Goal: Information Seeking & Learning: Check status

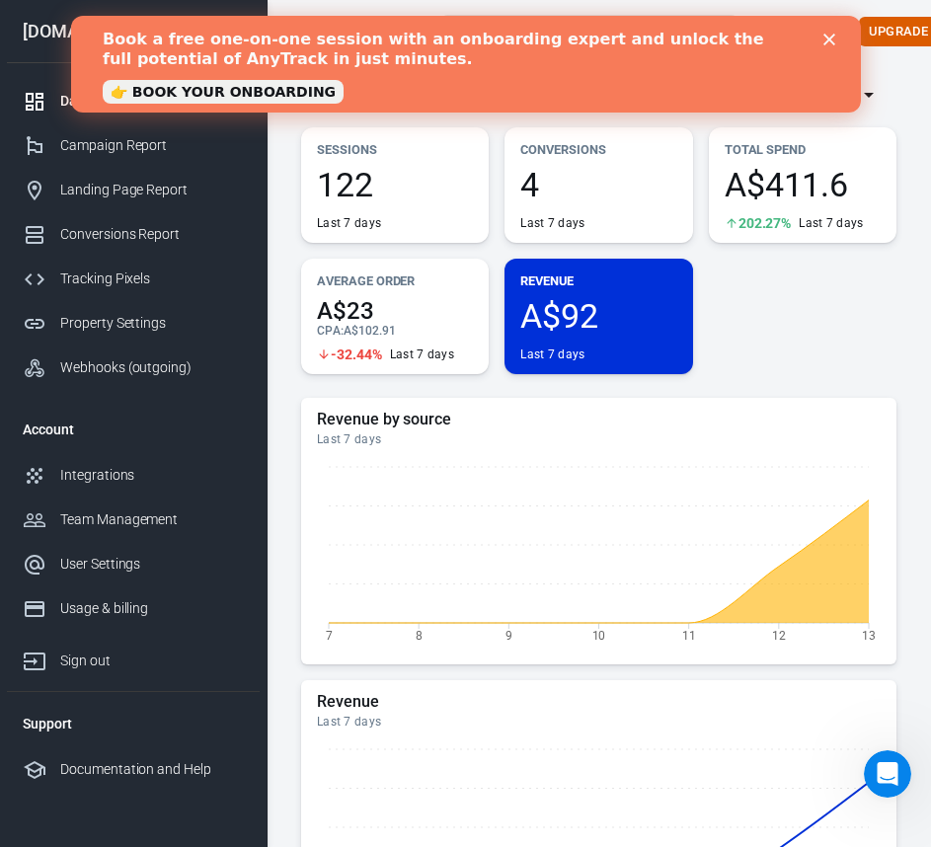
click at [830, 39] on icon "Close" at bounding box center [829, 40] width 12 height 12
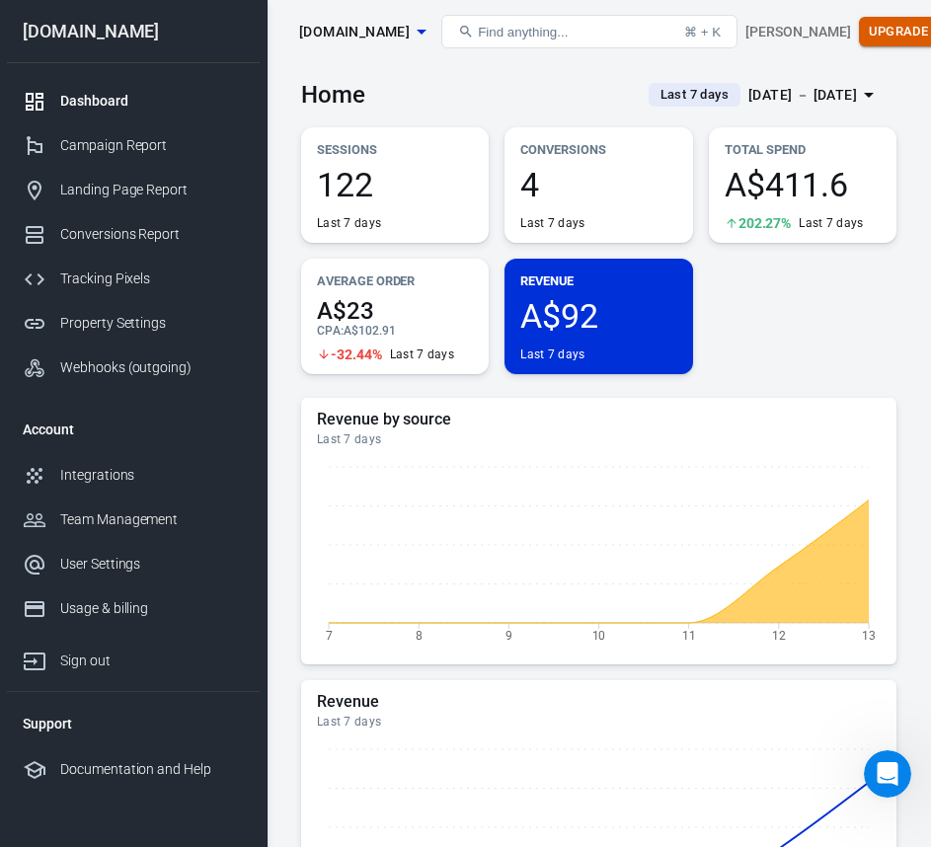
click at [859, 30] on button "Upgrade" at bounding box center [899, 32] width 80 height 31
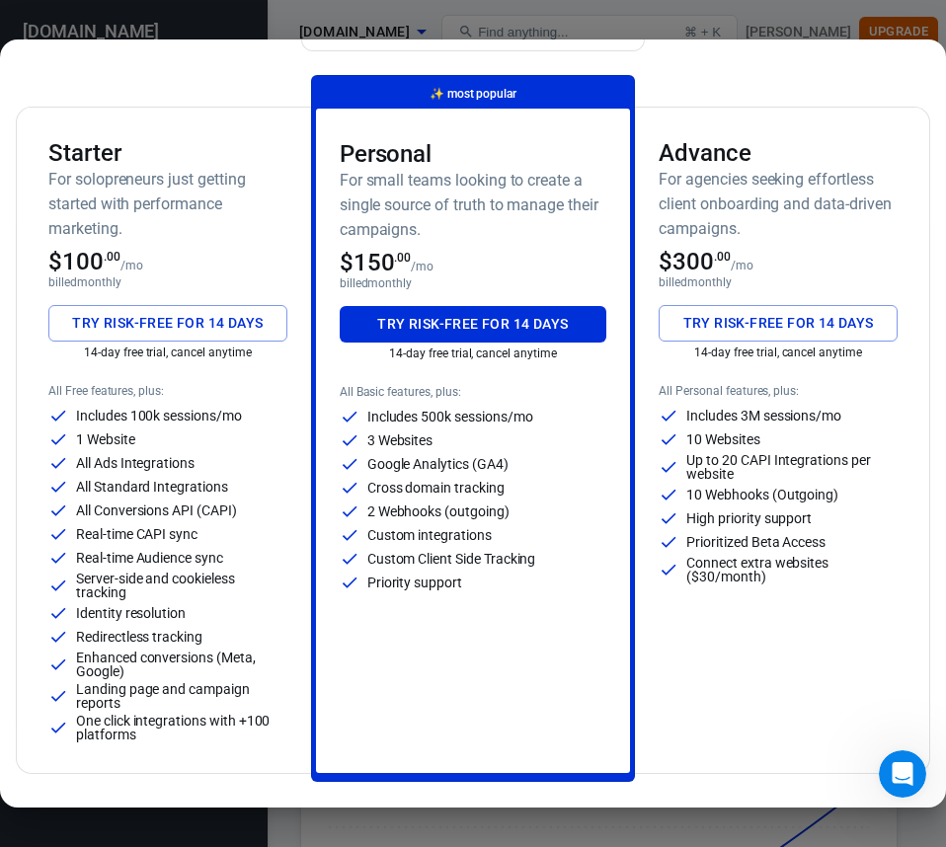
scroll to position [99, 0]
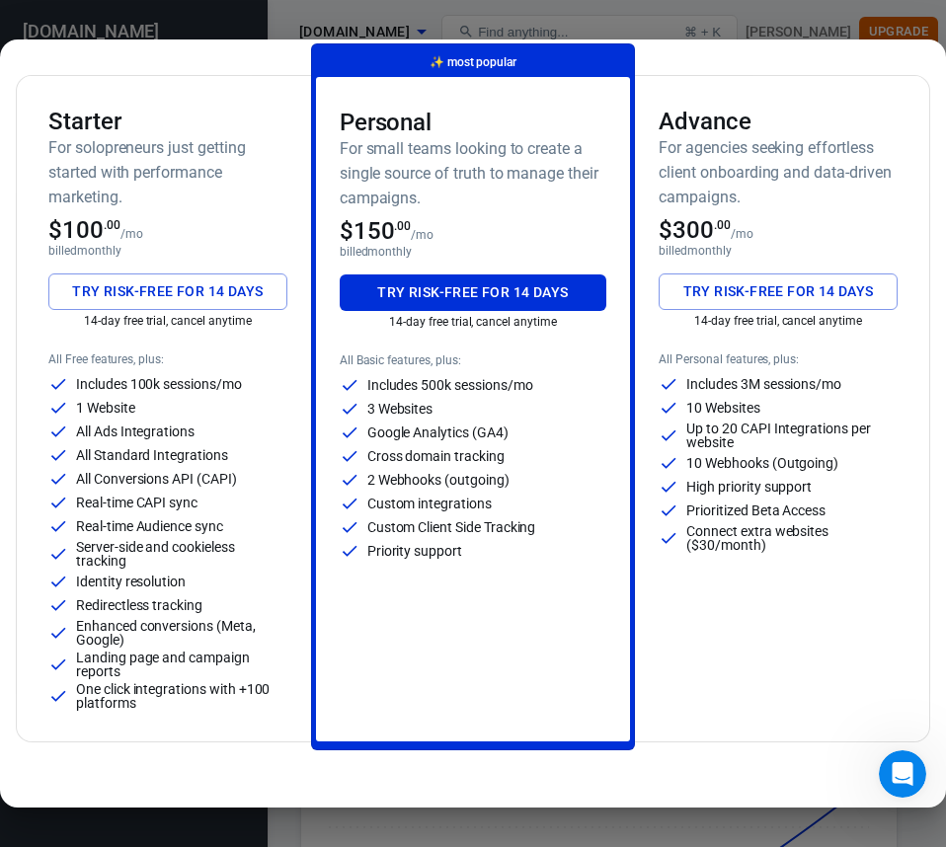
click at [89, 299] on button "Try risk-free for 14 days" at bounding box center [167, 292] width 239 height 37
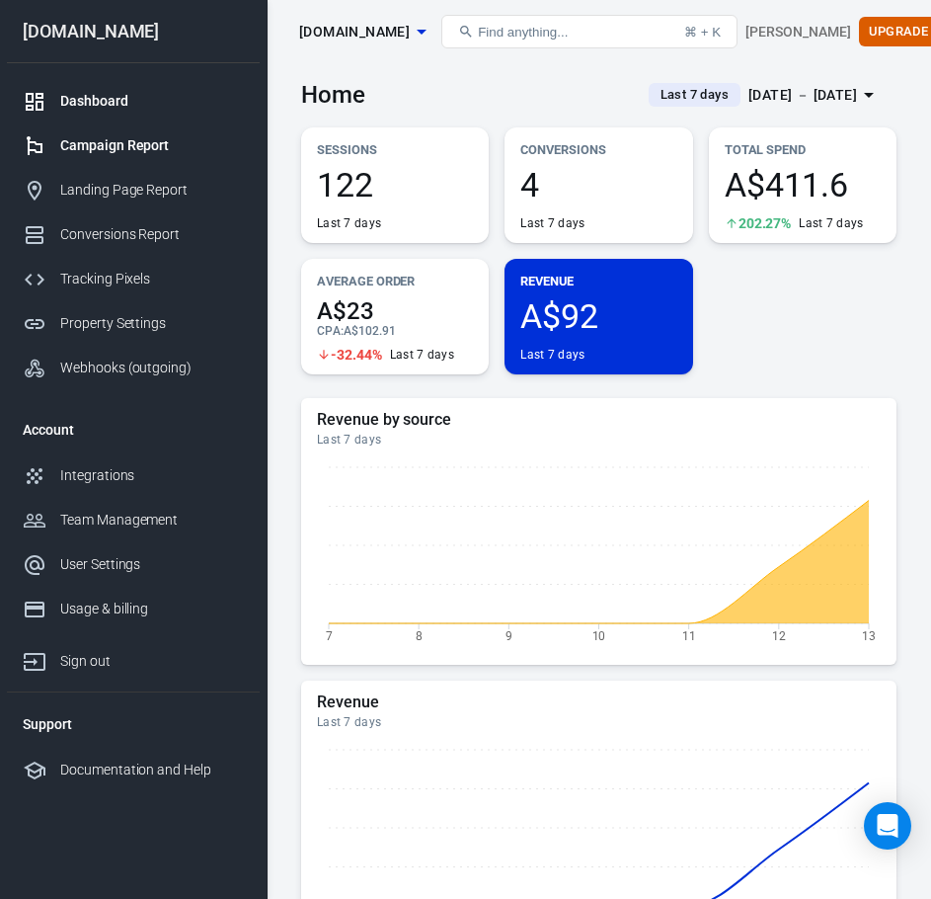
click at [129, 153] on div "Campaign Report" at bounding box center [152, 145] width 184 height 21
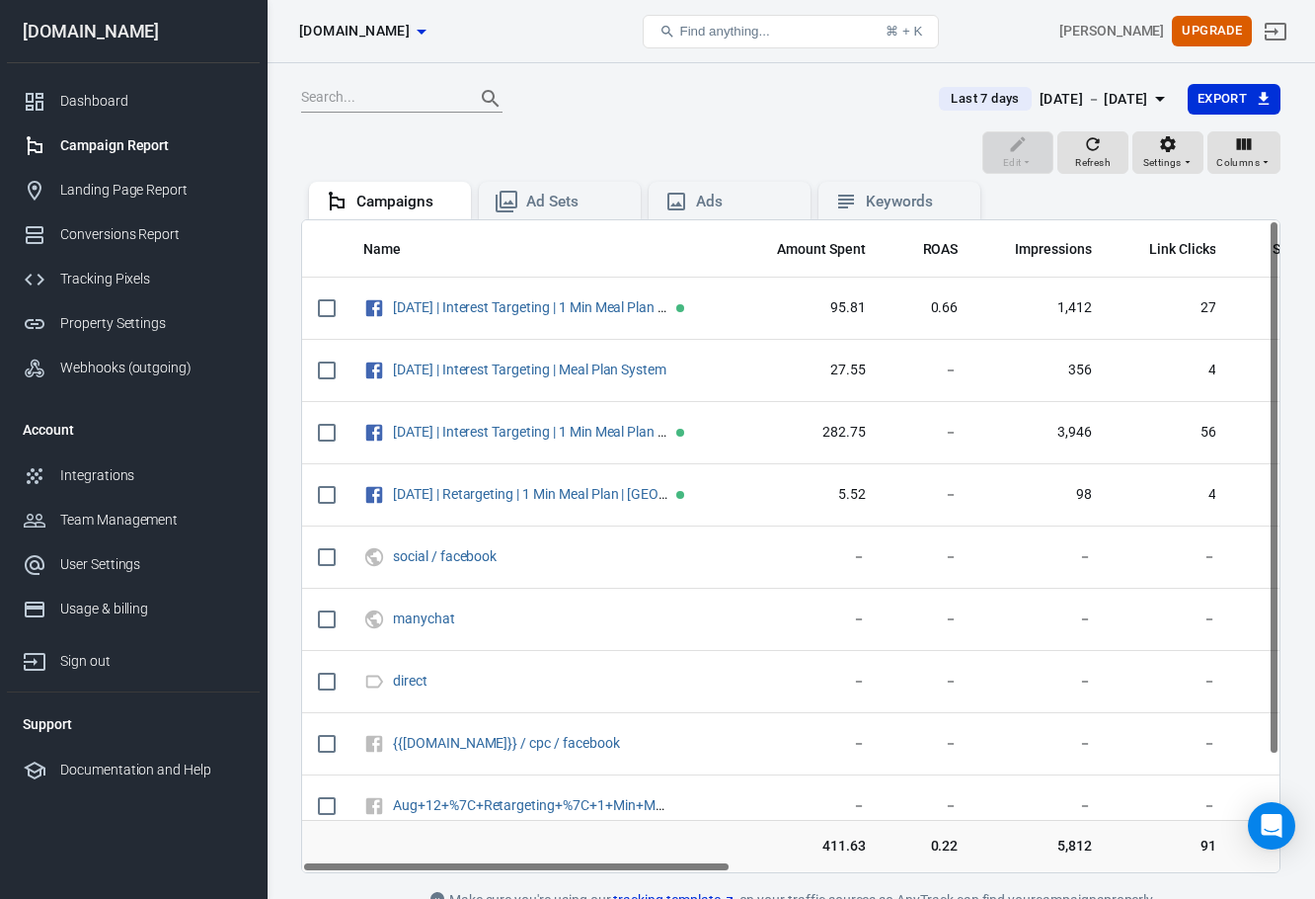
drag, startPoint x: 678, startPoint y: 866, endPoint x: 648, endPoint y: 919, distance: 61.5
click at [648, 898] on html "Campaigns [DOMAIN_NAME] Find anything... ⌘ + K [PERSON_NAME] Upgrade [DOMAIN_NA…" at bounding box center [657, 498] width 1315 height 997
click at [6, 538] on nav "[DOMAIN_NAME] Dashboard Campaign Report Landing Page Report Conversions Report …" at bounding box center [133, 449] width 267 height 899
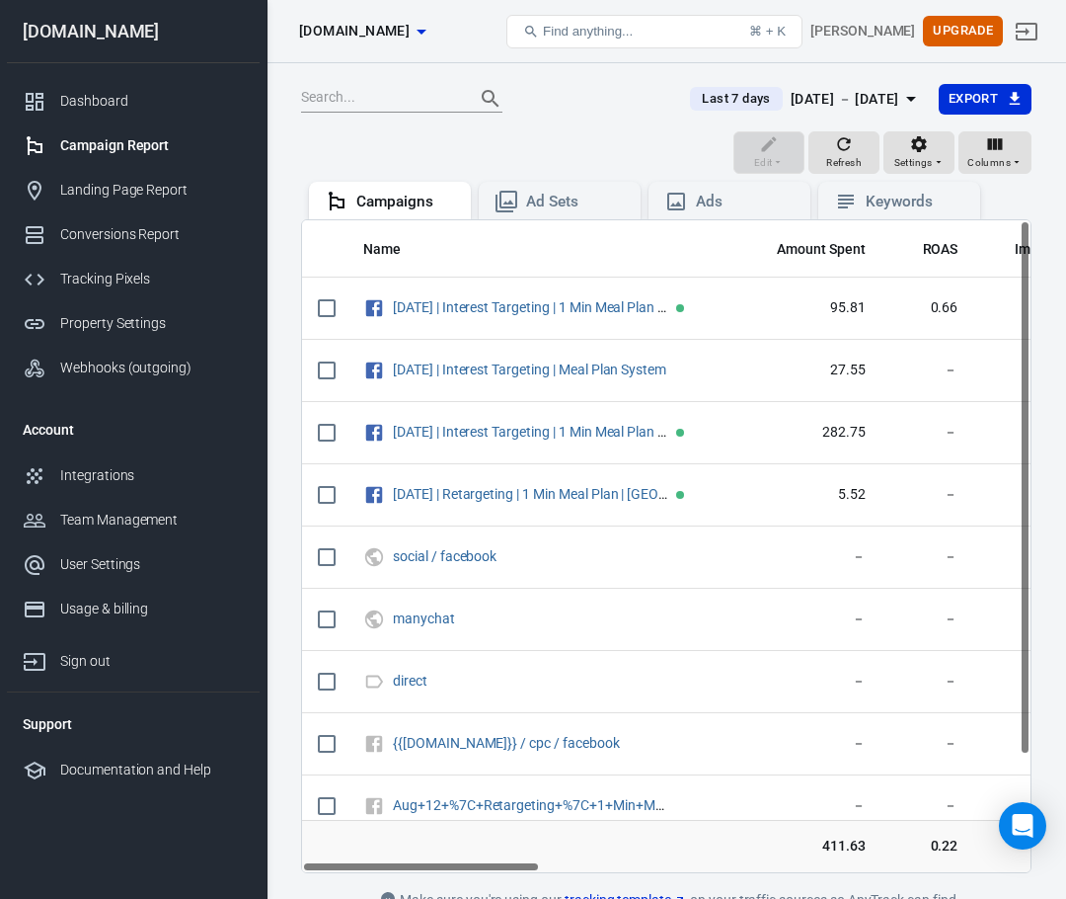
drag, startPoint x: 418, startPoint y: 866, endPoint x: 362, endPoint y: 912, distance: 72.2
click at [362, 898] on html "Campaigns [DOMAIN_NAME] Find anything... ⌘ + K [PERSON_NAME] Upgrade [DOMAIN_NA…" at bounding box center [533, 509] width 1066 height 1018
click at [866, 102] on div "[DATE] － [DATE]" at bounding box center [845, 99] width 109 height 25
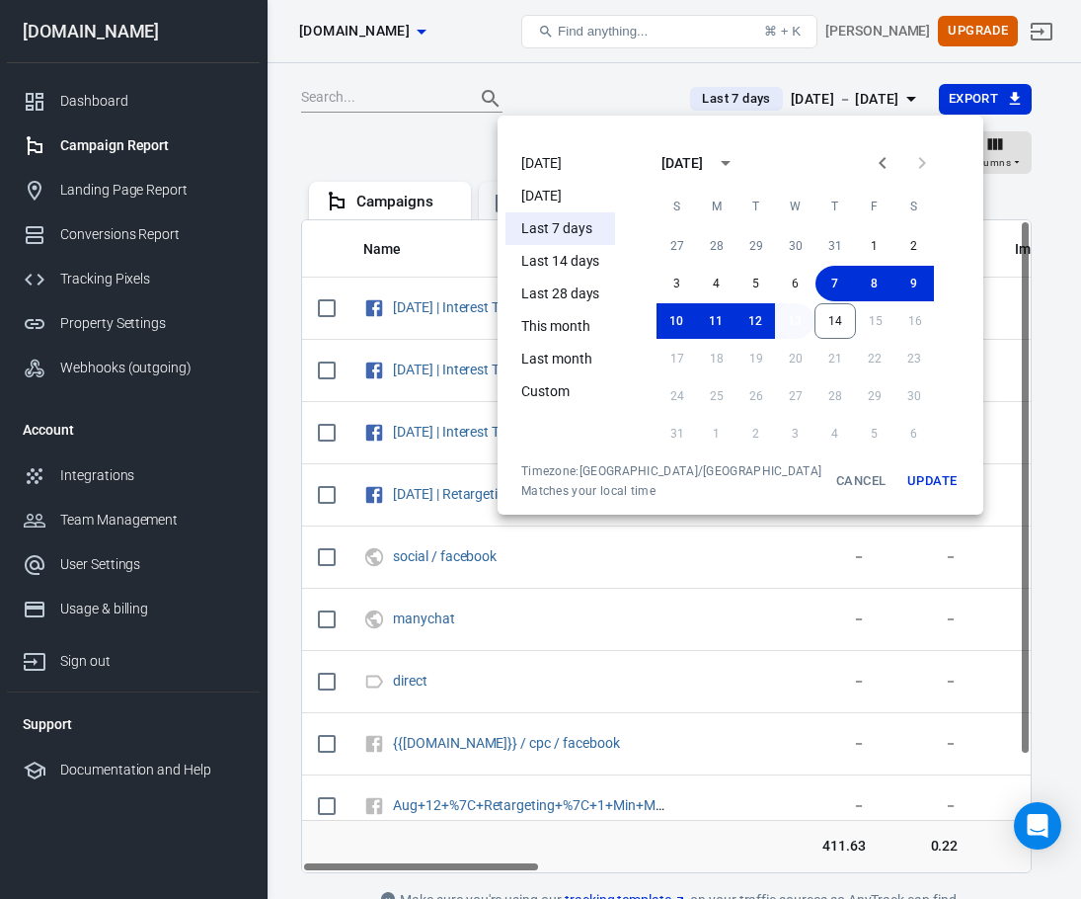
click at [775, 317] on button "13" at bounding box center [794, 321] width 39 height 36
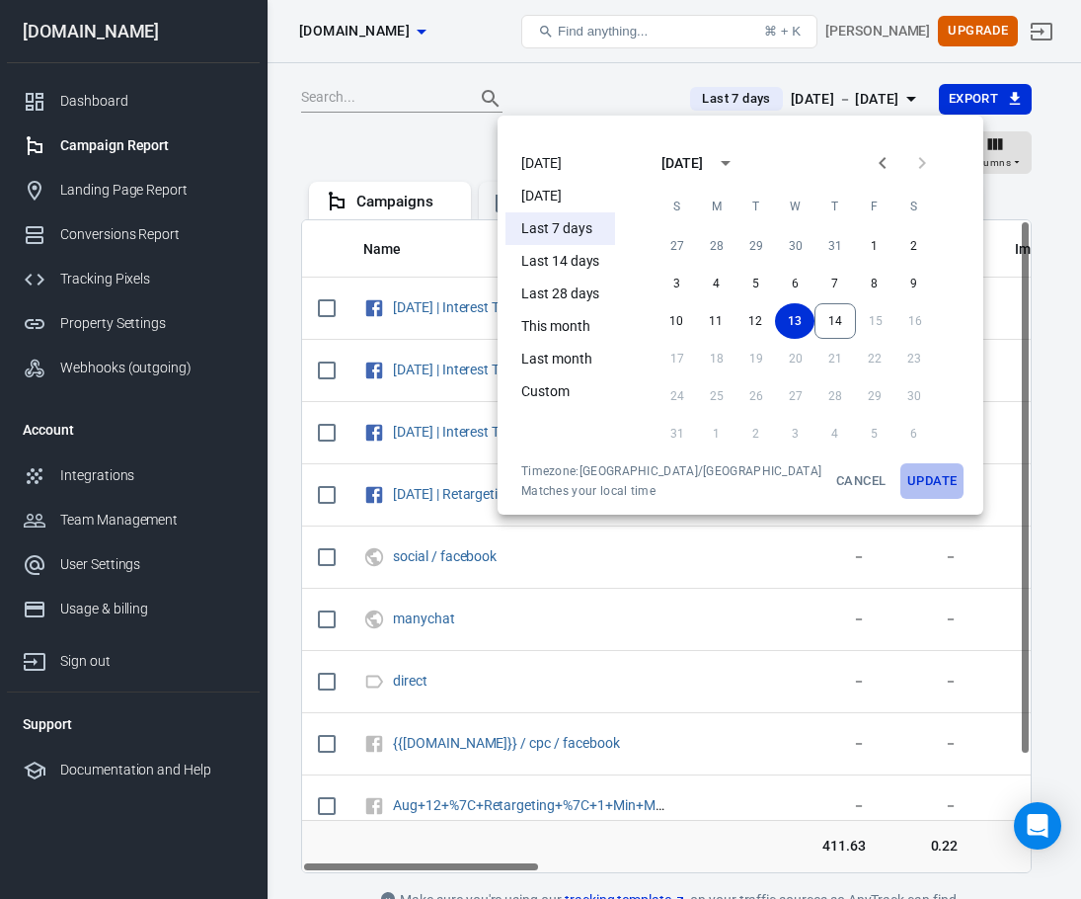
click at [901, 474] on button "Update" at bounding box center [932, 481] width 63 height 36
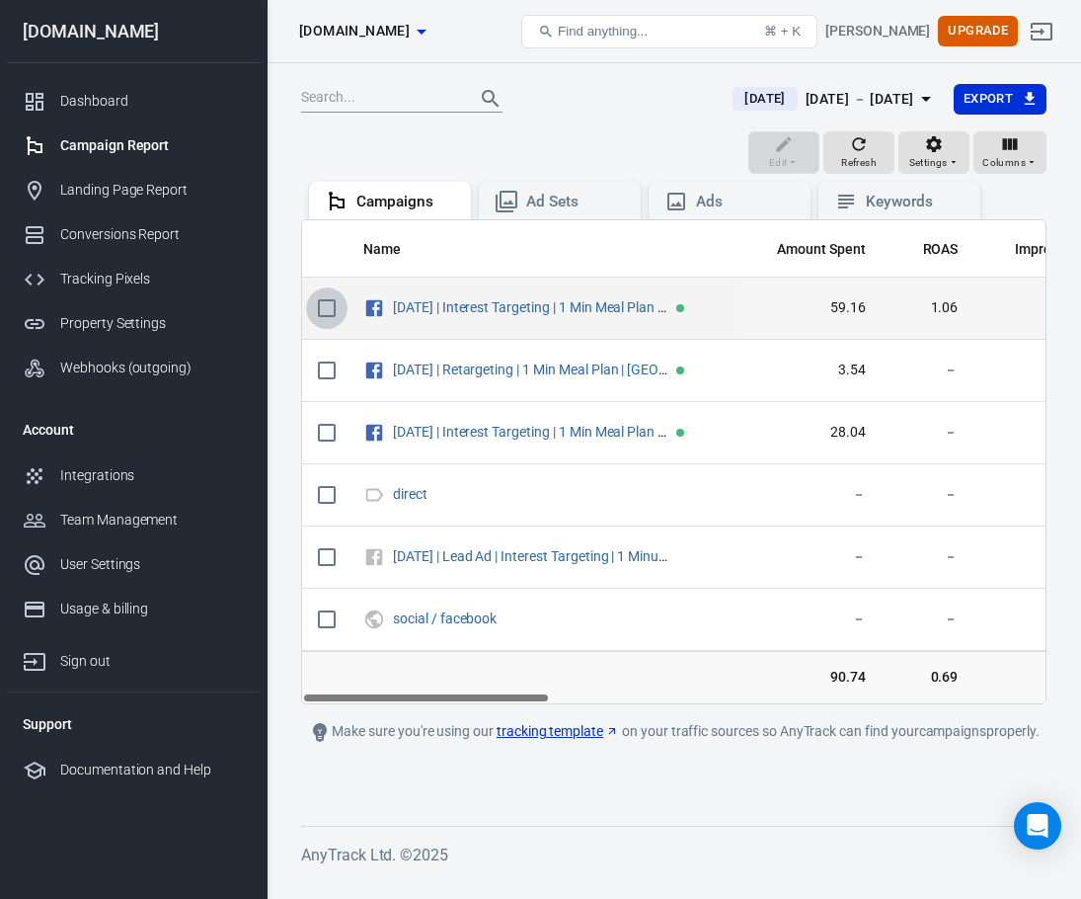
click at [321, 312] on input "scrollable content" at bounding box center [326, 307] width 41 height 41
checkbox input "true"
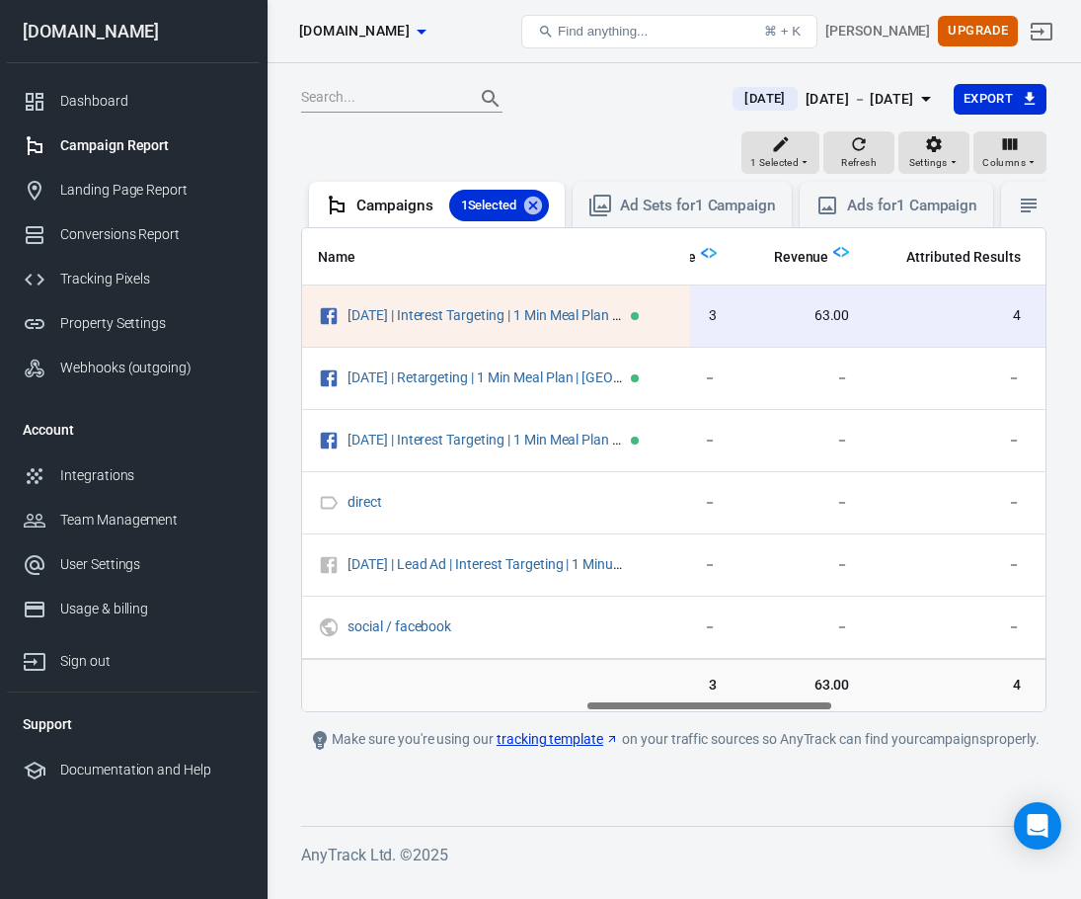
scroll to position [0, 850]
drag, startPoint x: 501, startPoint y: 724, endPoint x: 782, endPoint y: 694, distance: 283.0
click at [782, 694] on div "Name Amount Spent ROAS Impressions Link Clicks Sessions Lead Purchase Revenue A…" at bounding box center [674, 469] width 746 height 485
